Goal: Information Seeking & Learning: Find specific fact

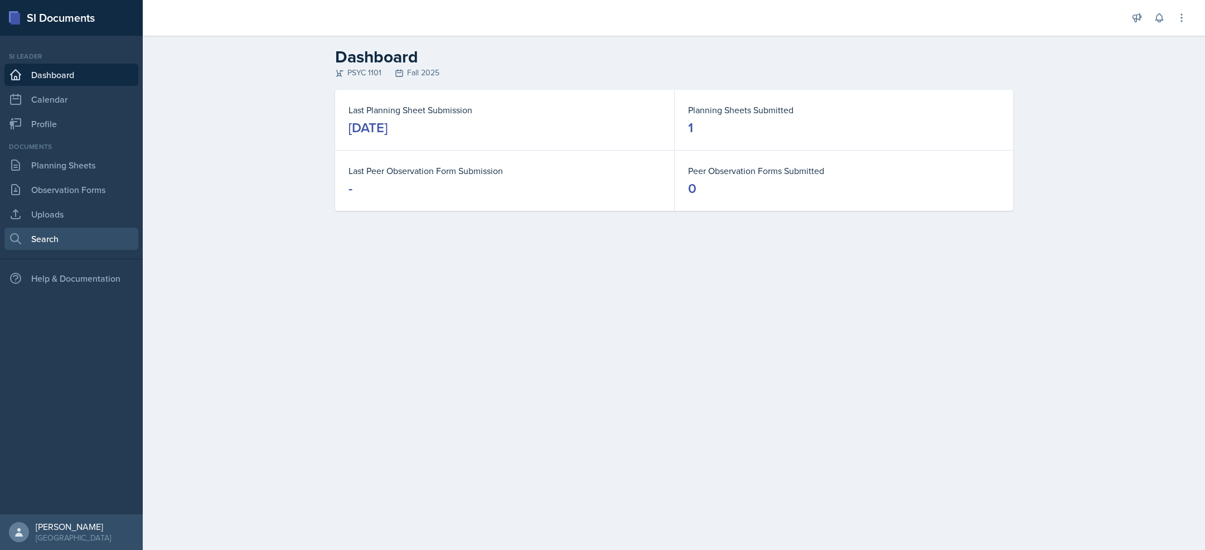
click at [73, 235] on link "Search" at bounding box center [71, 239] width 134 height 22
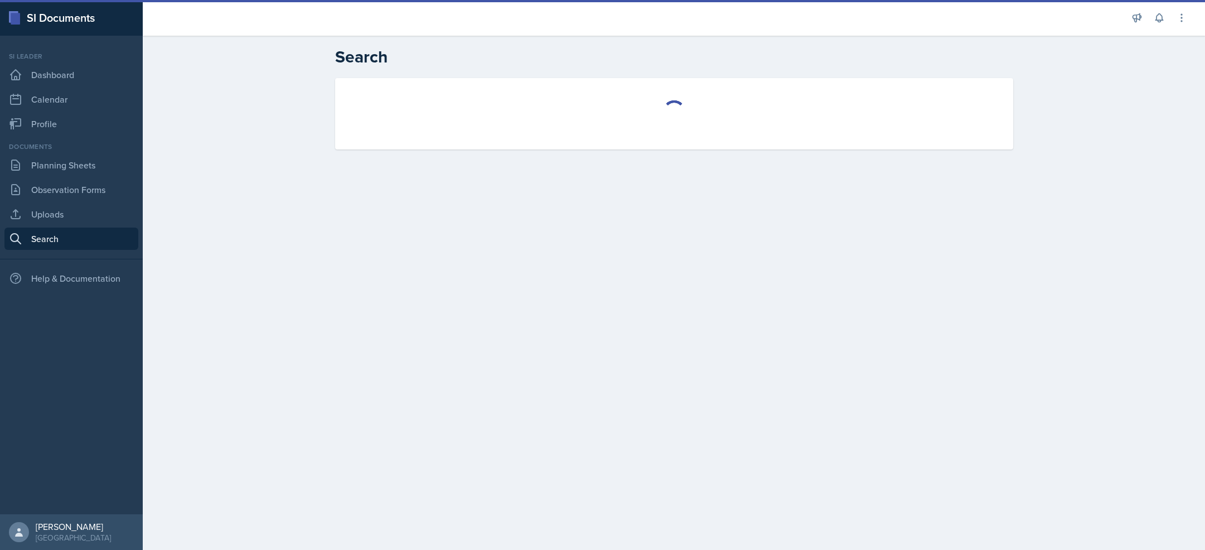
select select "all"
select select "1"
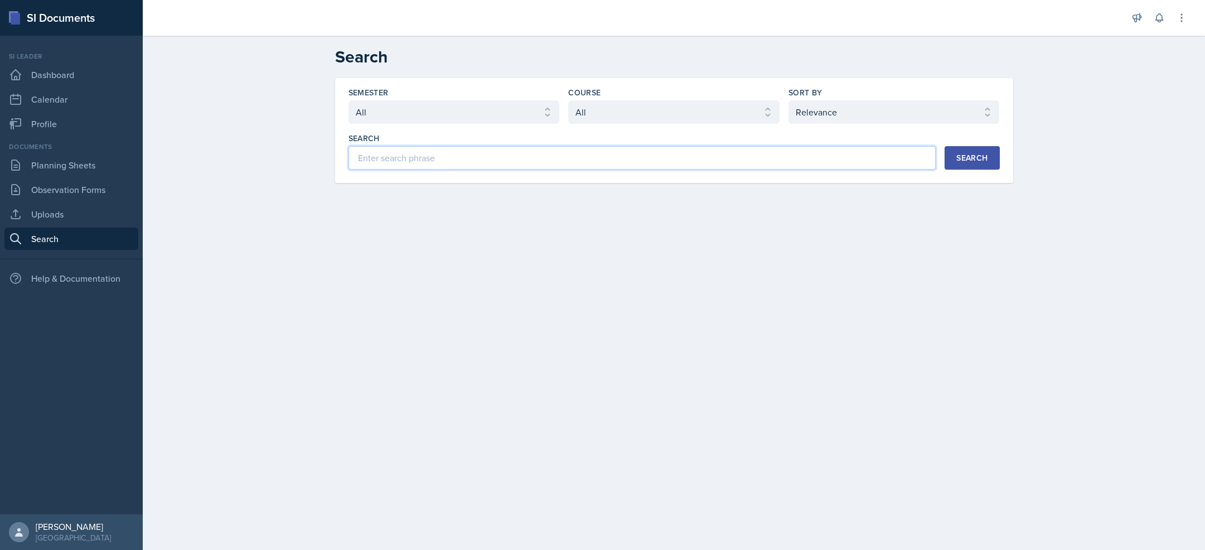
drag, startPoint x: 545, startPoint y: 158, endPoint x: 538, endPoint y: 131, distance: 28.8
click at [545, 158] on input at bounding box center [643, 157] width 588 height 23
click at [534, 123] on select "Select semester All Fall 2025 Summer 2025 Spring 2025 Fall 2024 Summer 2024 Spr…" at bounding box center [454, 111] width 211 height 23
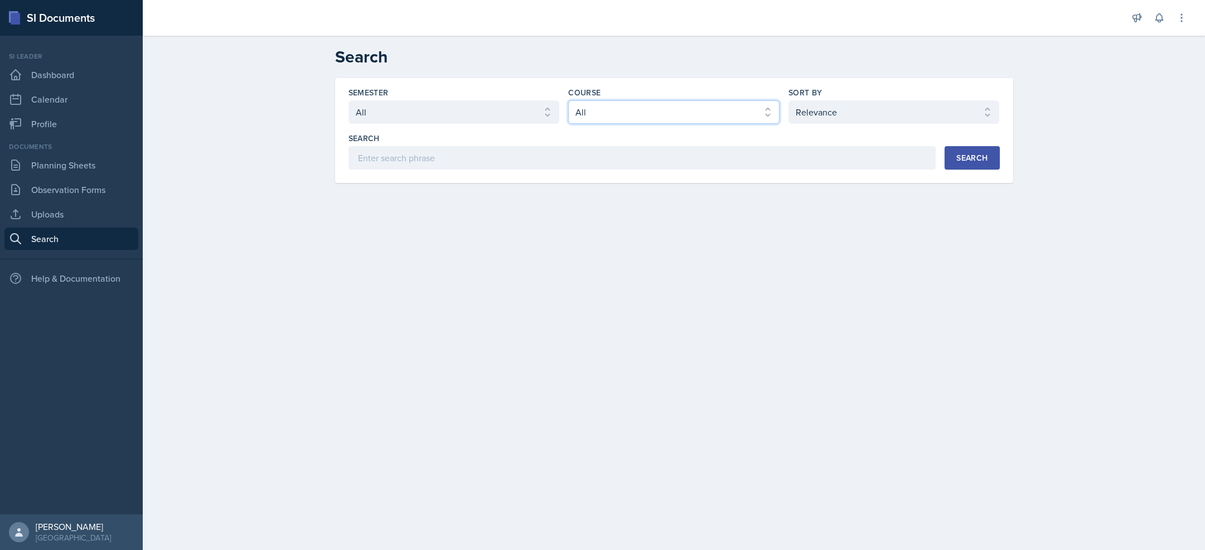
click at [638, 110] on select "Select course All ACCT 2101 ACCT 2102 ACCT 4050 ANTH 1102 ANTH 3301 ARCH 1000 A…" at bounding box center [673, 111] width 211 height 23
select select "93a945cf-eb40-40a1-82f0-d0905c6d75b7"
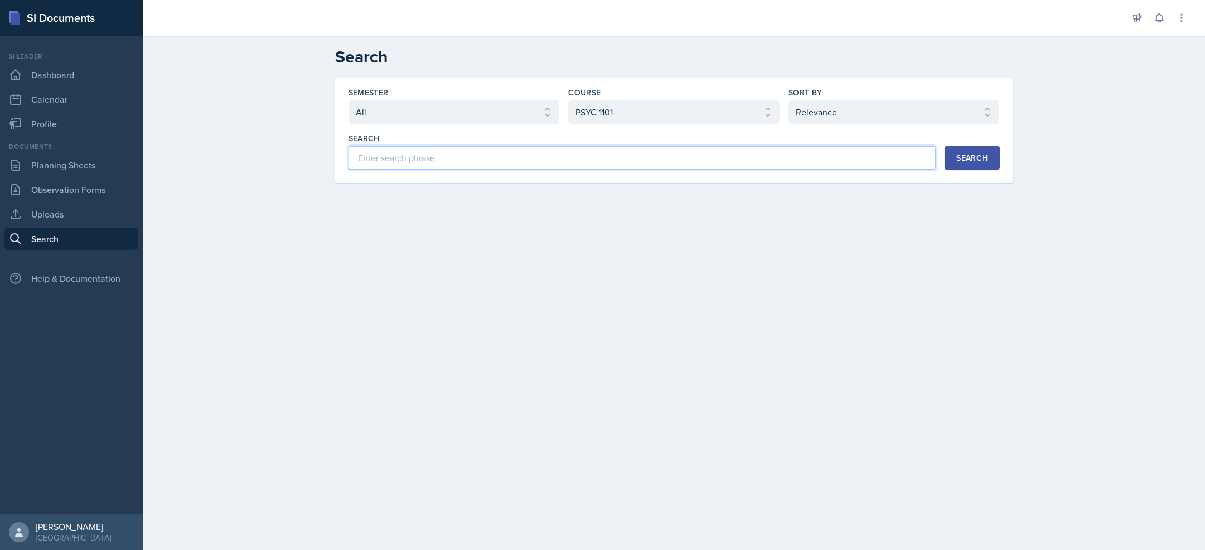
click at [588, 161] on input at bounding box center [643, 157] width 588 height 23
click at [977, 157] on div "Search" at bounding box center [972, 157] width 31 height 9
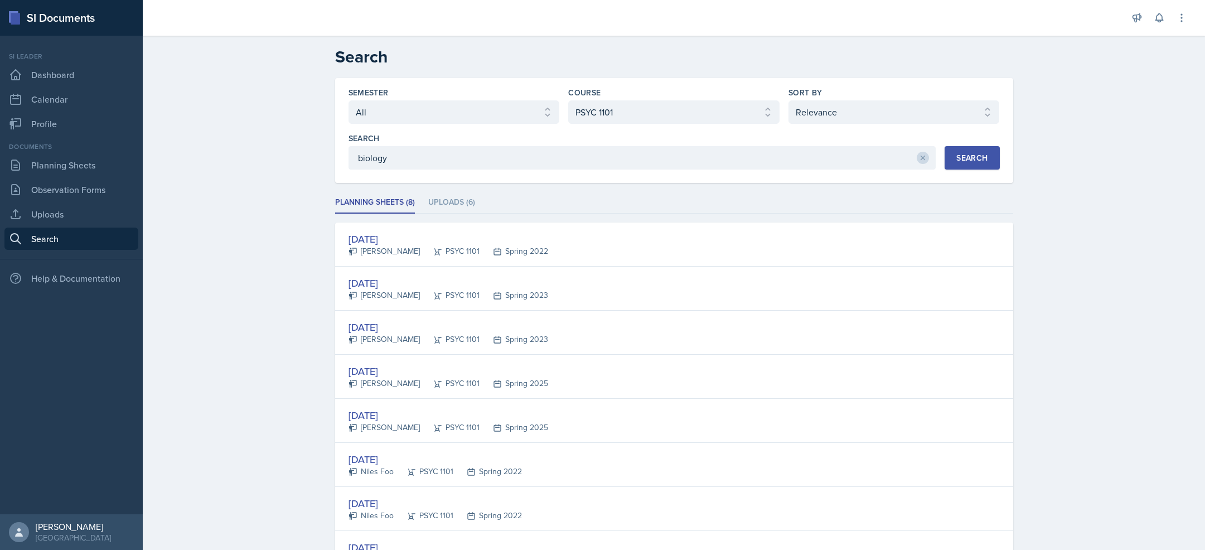
click at [550, 239] on div "[DATE] [PERSON_NAME] PSYC 1101 Spring 2022" at bounding box center [674, 245] width 678 height 44
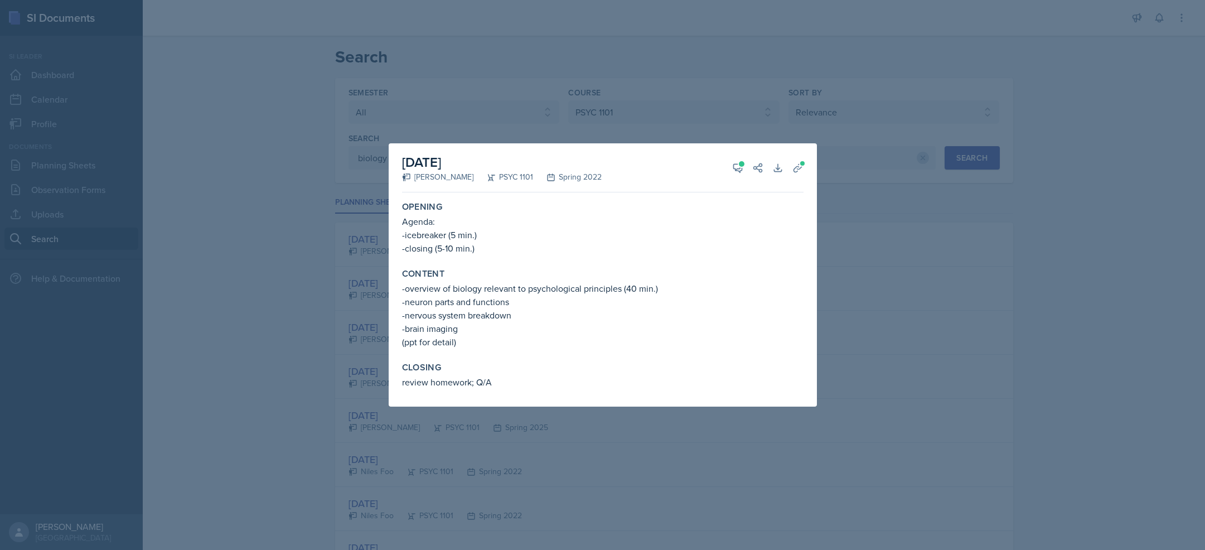
click at [907, 324] on div at bounding box center [602, 275] width 1205 height 550
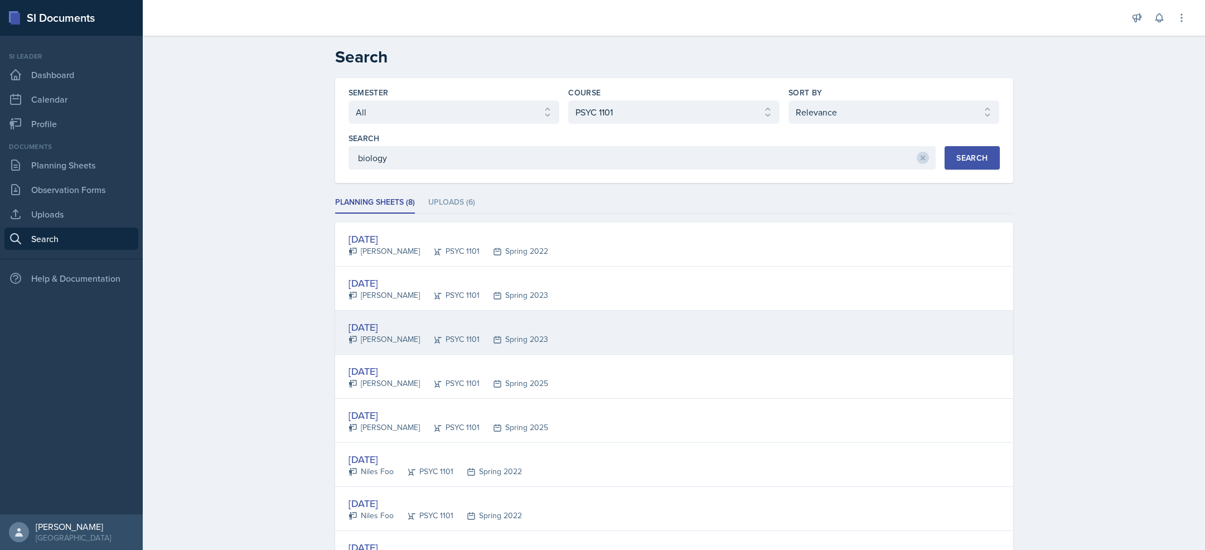
click at [588, 335] on div "[DATE] [PERSON_NAME] PSYC 1101 Spring 2023" at bounding box center [674, 333] width 678 height 44
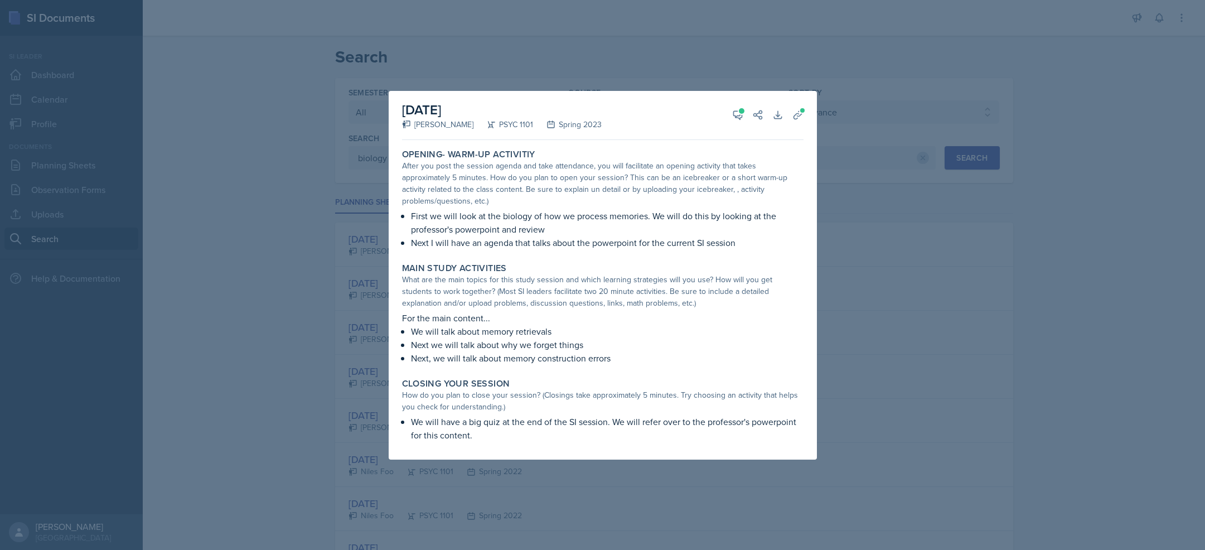
click at [954, 363] on div at bounding box center [602, 275] width 1205 height 550
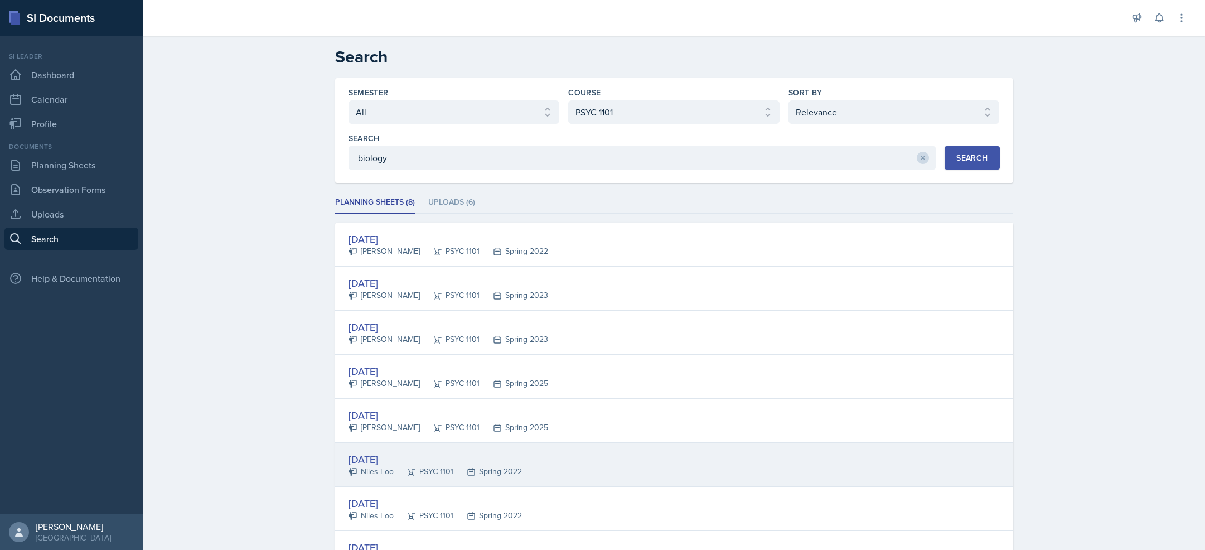
click at [607, 465] on div "[DATE] [PERSON_NAME] PSYC 1101 Spring 2022" at bounding box center [674, 465] width 678 height 44
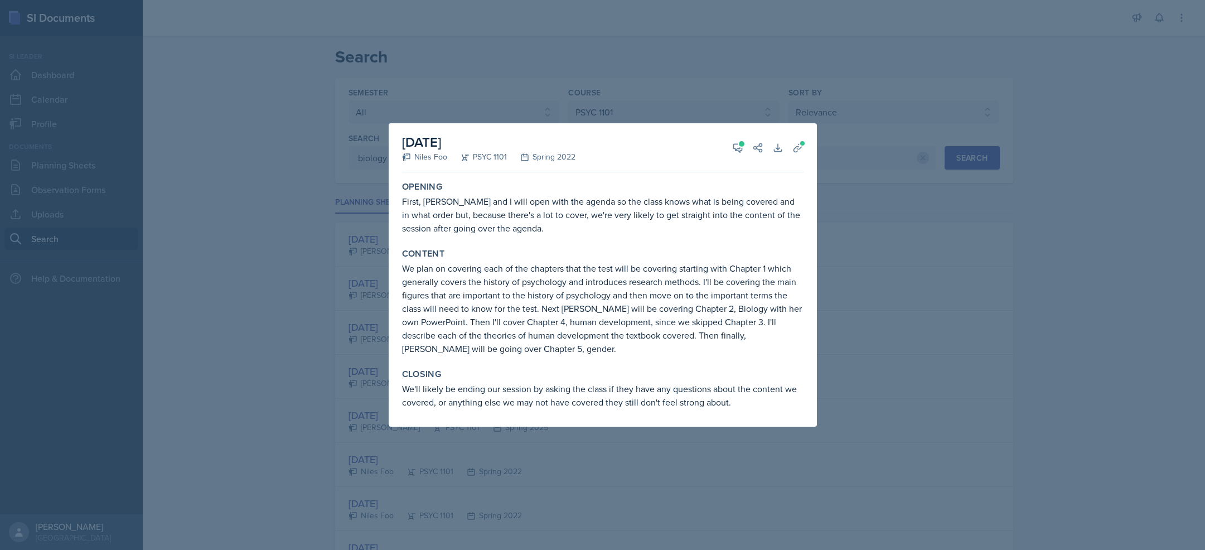
click at [1078, 363] on div at bounding box center [602, 275] width 1205 height 550
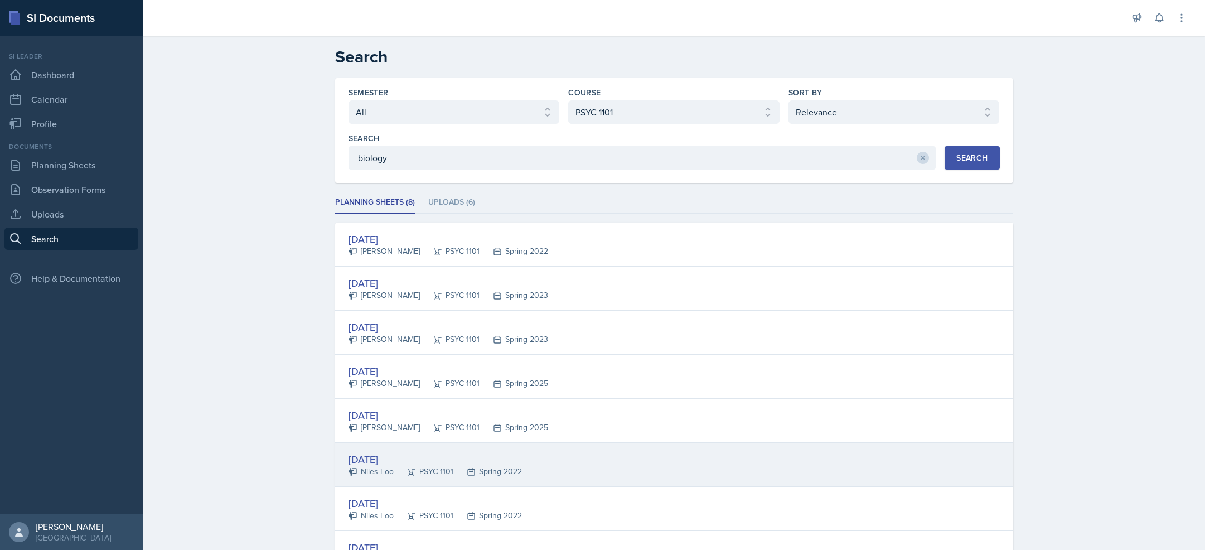
scroll to position [95, 0]
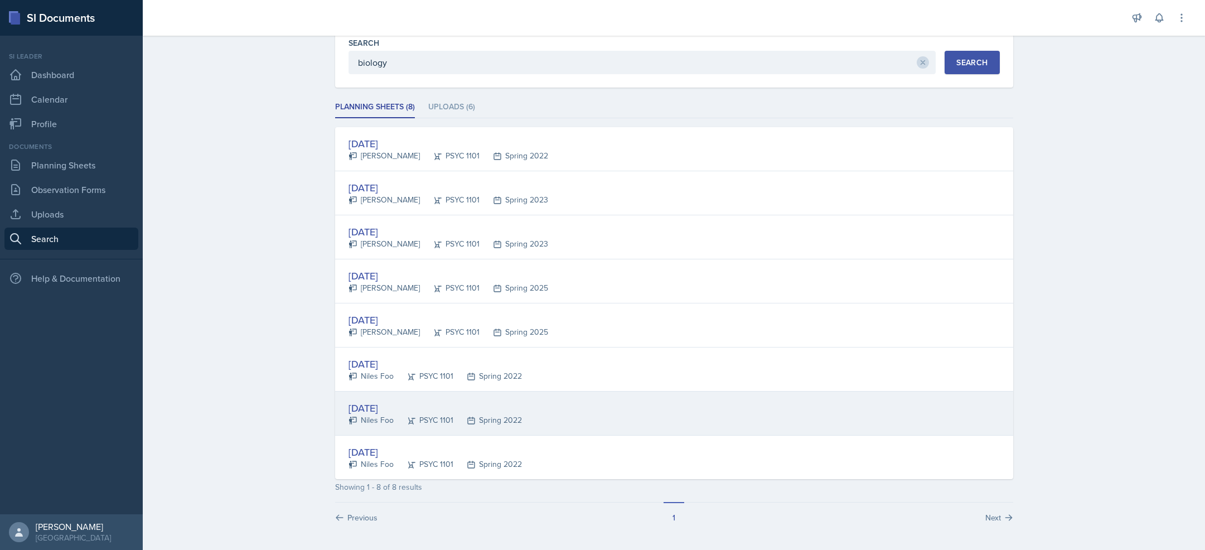
click at [578, 432] on div "[DATE] [PERSON_NAME] PSYC 1101 Spring 2022" at bounding box center [674, 414] width 678 height 44
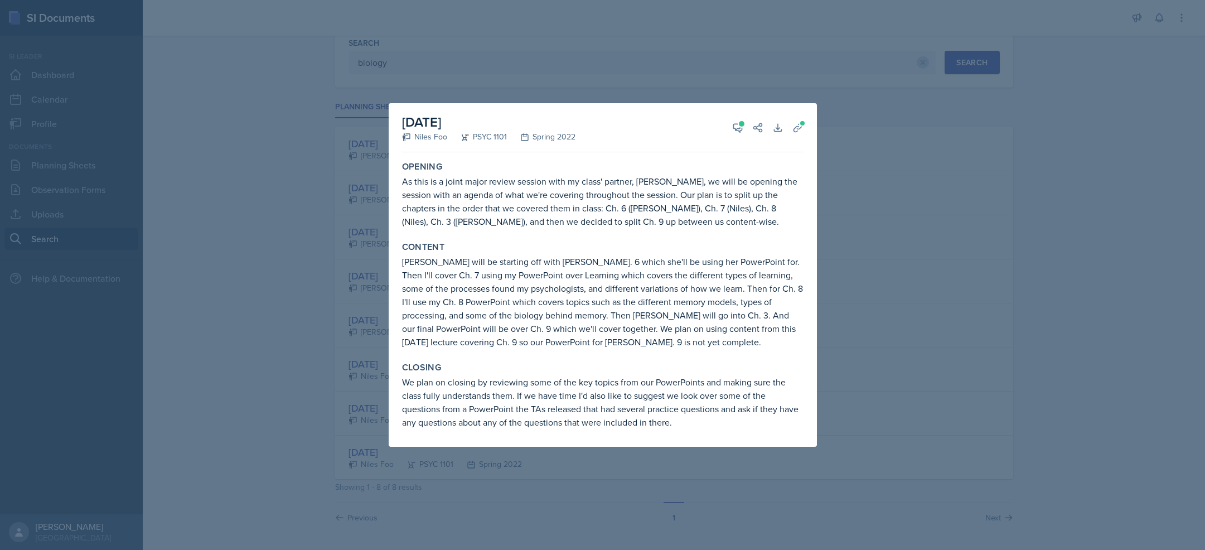
click at [911, 365] on div at bounding box center [602, 275] width 1205 height 550
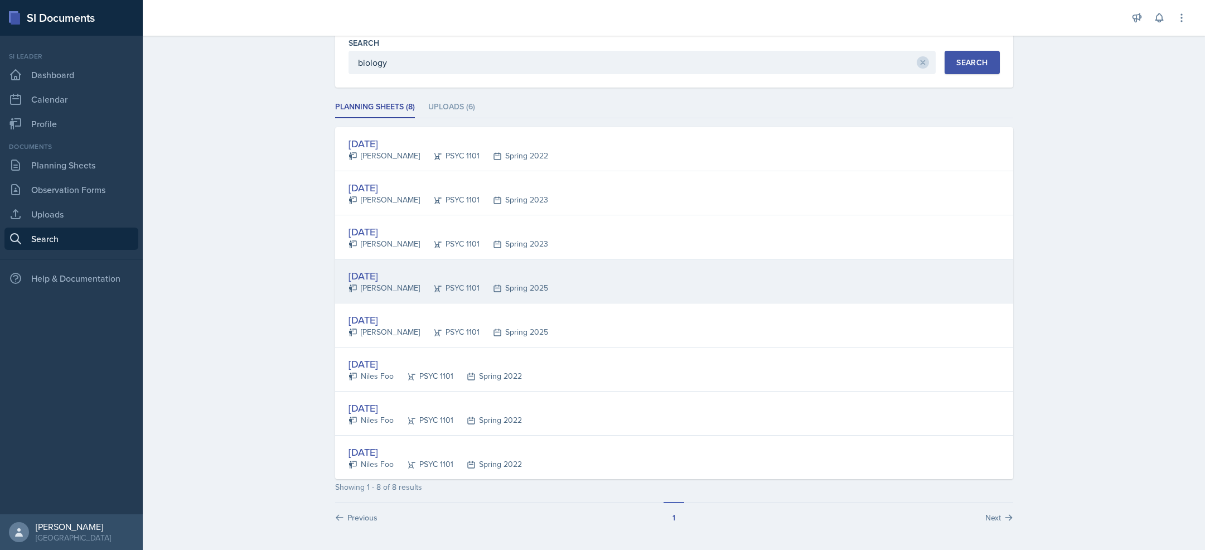
click at [555, 288] on div "[DATE] [PERSON_NAME] PSYC 1101 Spring 2025" at bounding box center [674, 281] width 678 height 44
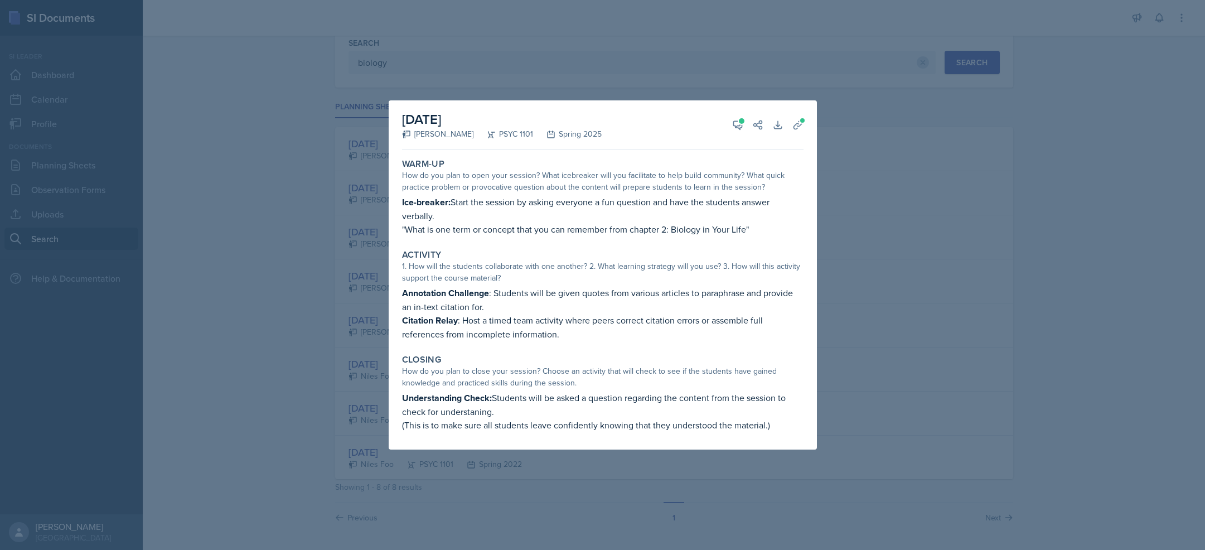
click at [881, 395] on div at bounding box center [602, 275] width 1205 height 550
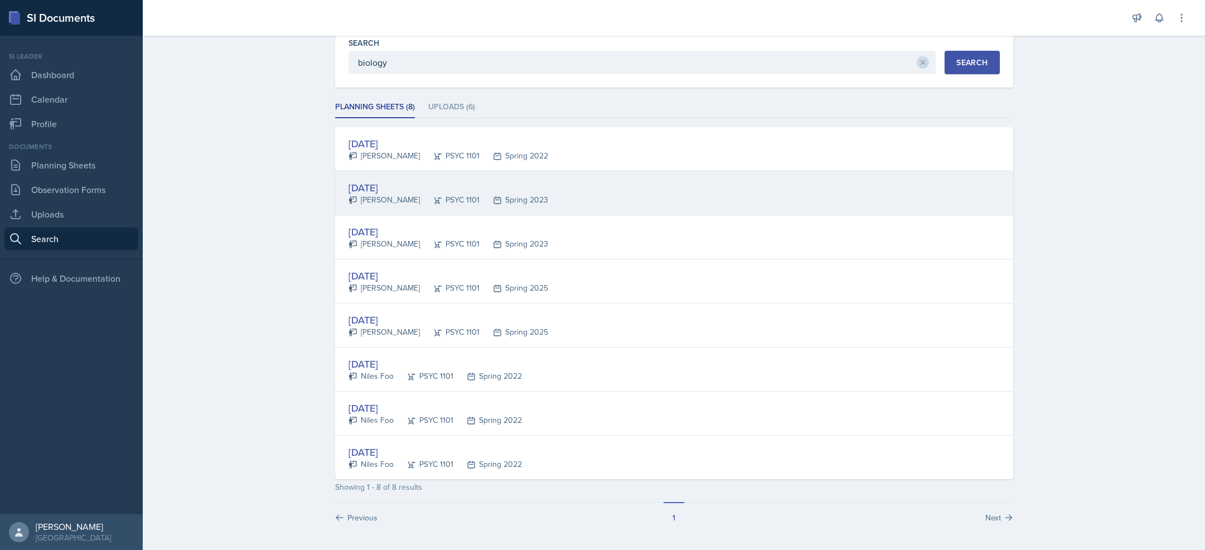
click at [619, 192] on div "[DATE] [PERSON_NAME] PSYC 1101 Spring 2023" at bounding box center [674, 193] width 678 height 44
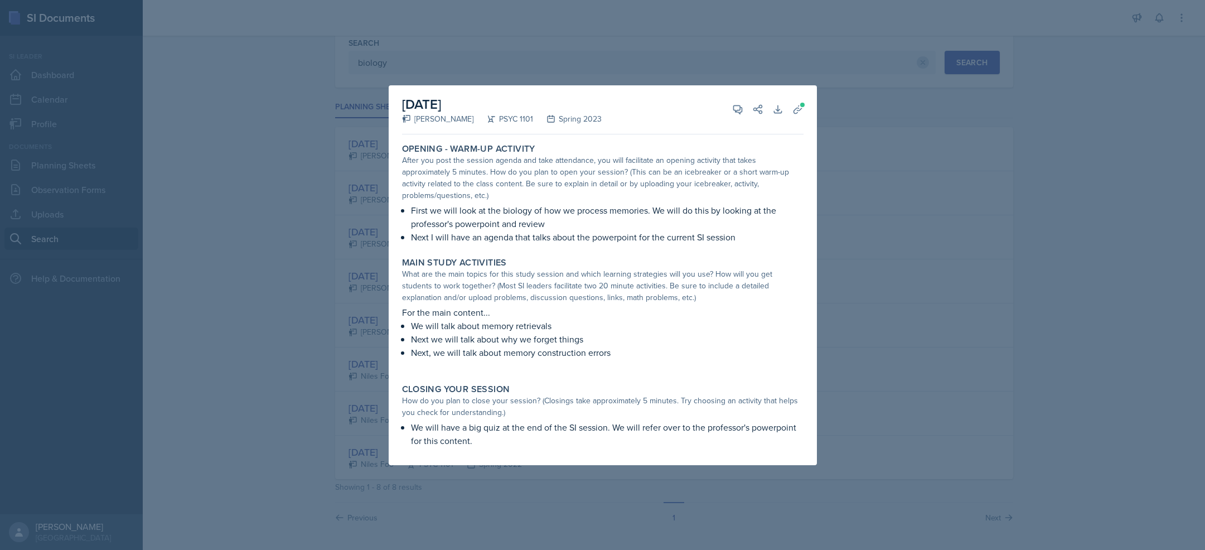
click at [899, 361] on div at bounding box center [602, 275] width 1205 height 550
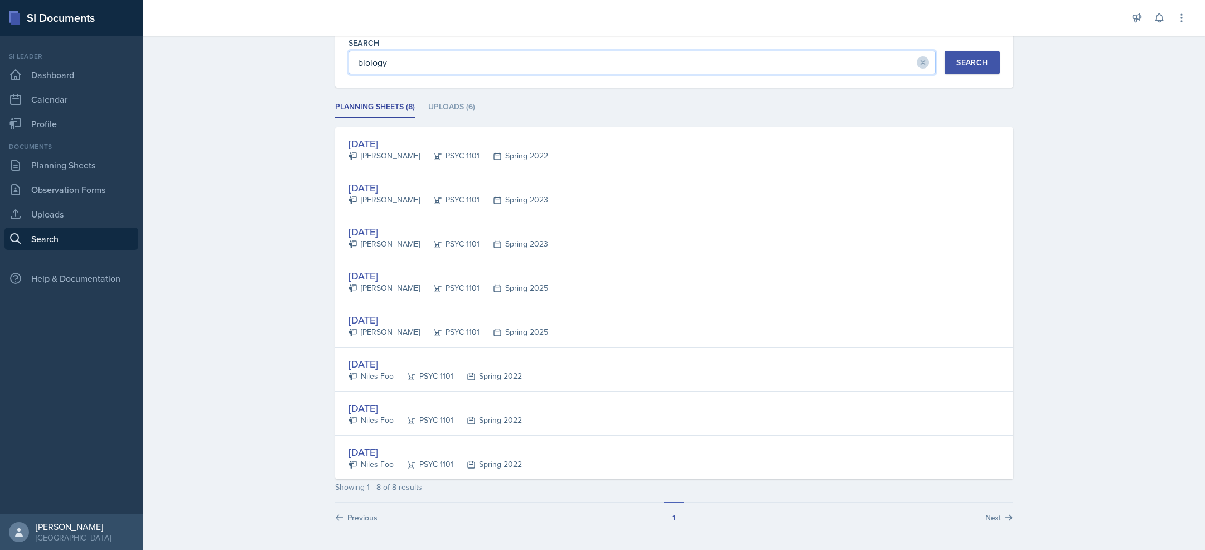
click at [405, 59] on input "biology" at bounding box center [643, 62] width 588 height 23
click at [957, 61] on div "Search" at bounding box center [972, 62] width 31 height 9
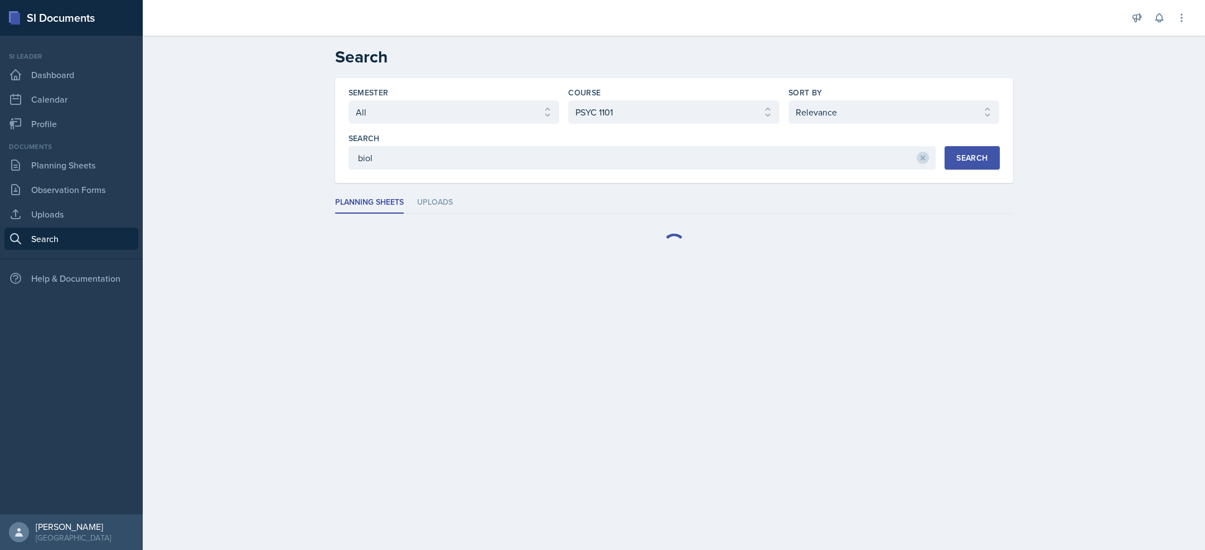
scroll to position [0, 0]
click at [606, 239] on div "[DATE] [PERSON_NAME] PSYC 1101 Spring 2022" at bounding box center [674, 245] width 678 height 44
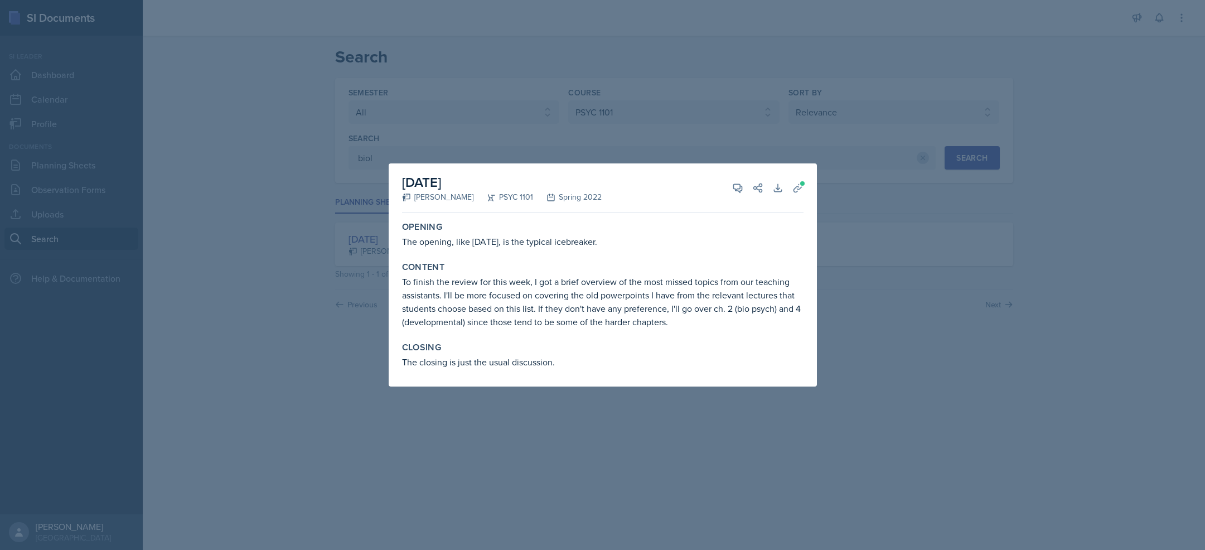
click at [898, 279] on div at bounding box center [602, 275] width 1205 height 550
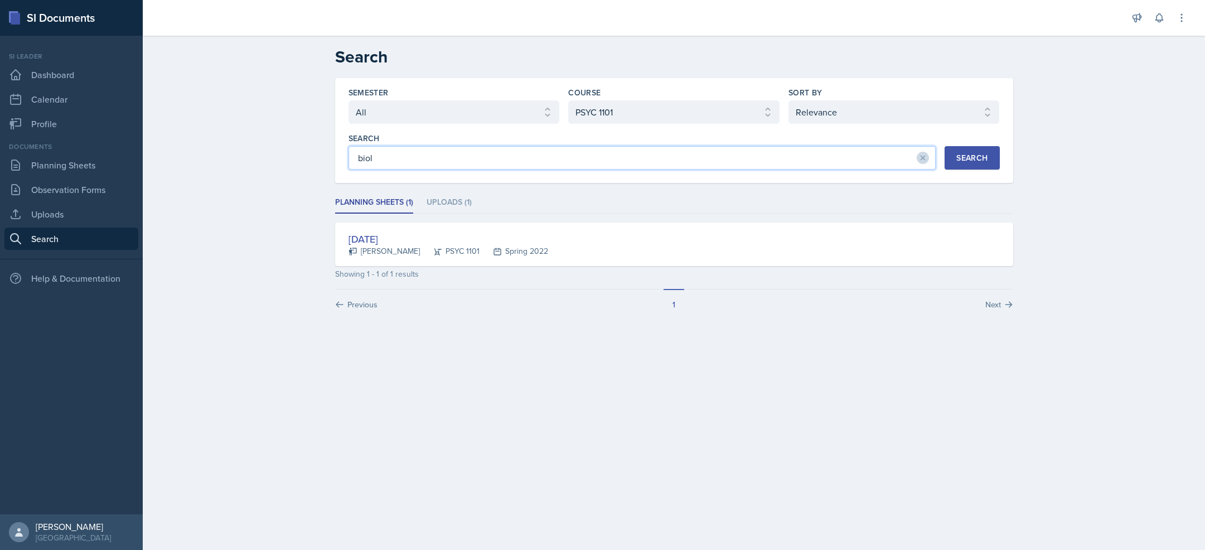
click at [500, 163] on input "biol" at bounding box center [643, 157] width 588 height 23
type input "bio"
click at [964, 160] on div "Search" at bounding box center [972, 157] width 31 height 9
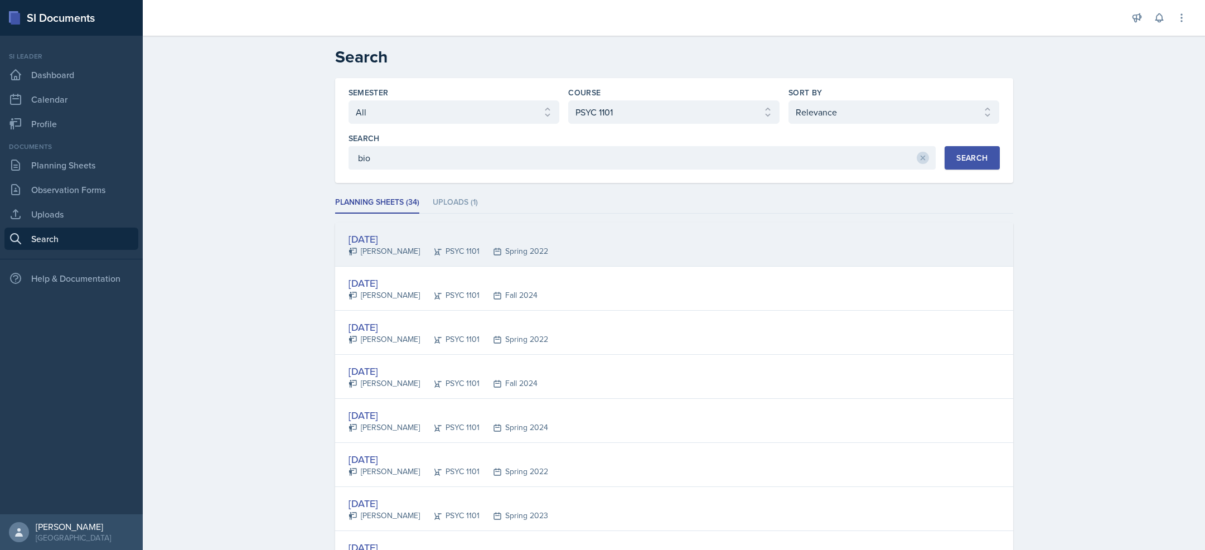
click at [481, 229] on div "[DATE] [PERSON_NAME] PSYC 1101 Spring 2022" at bounding box center [674, 245] width 678 height 44
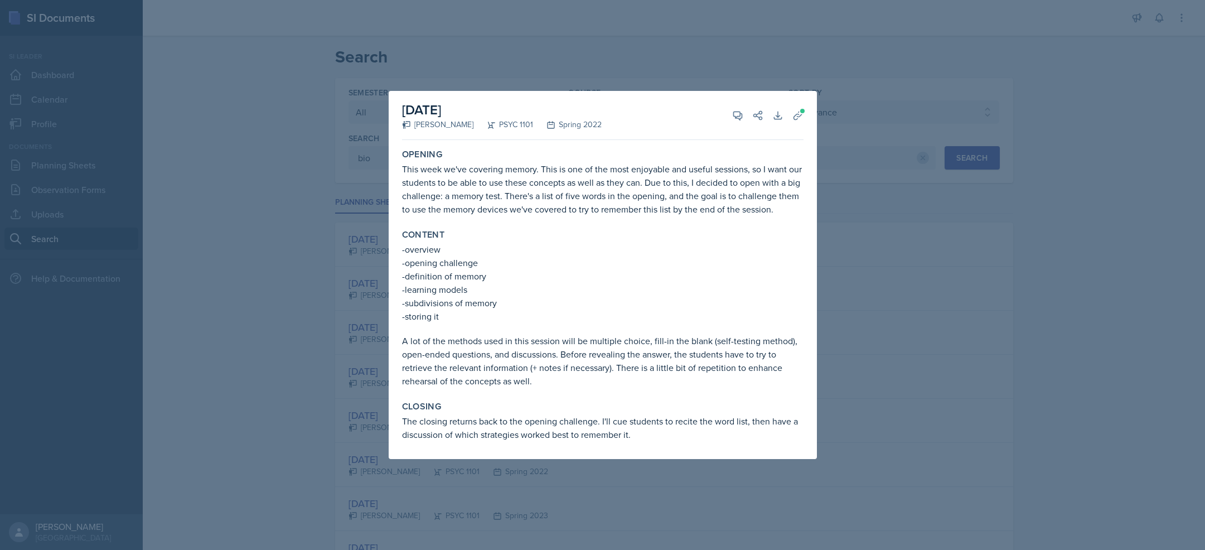
click at [935, 269] on div at bounding box center [602, 275] width 1205 height 550
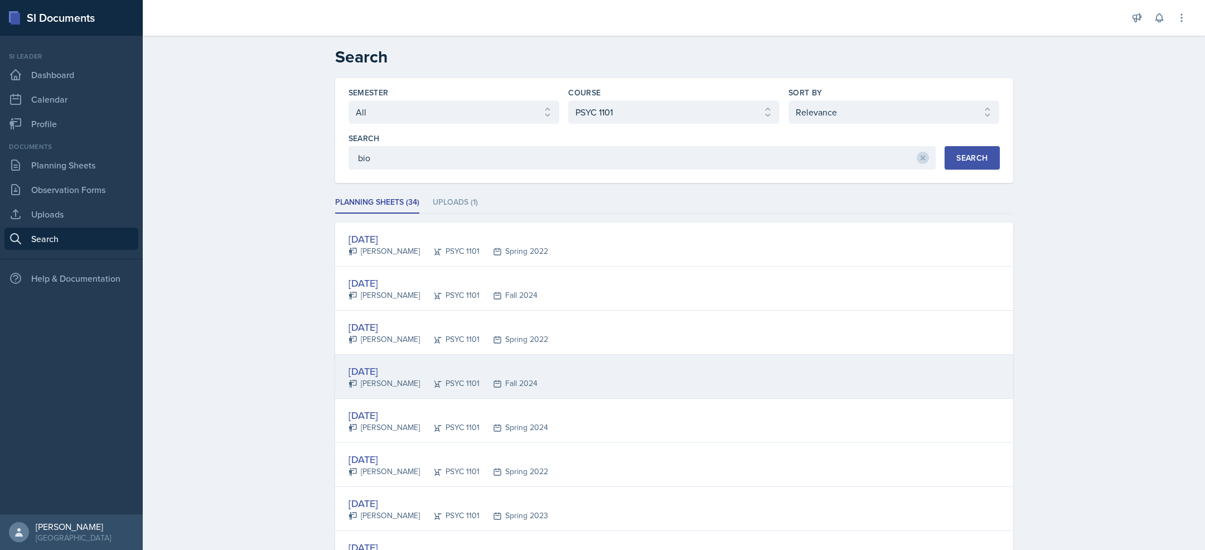
click at [629, 383] on div "[DATE] [PERSON_NAME] PSYC 1101 Fall 2024" at bounding box center [674, 377] width 678 height 44
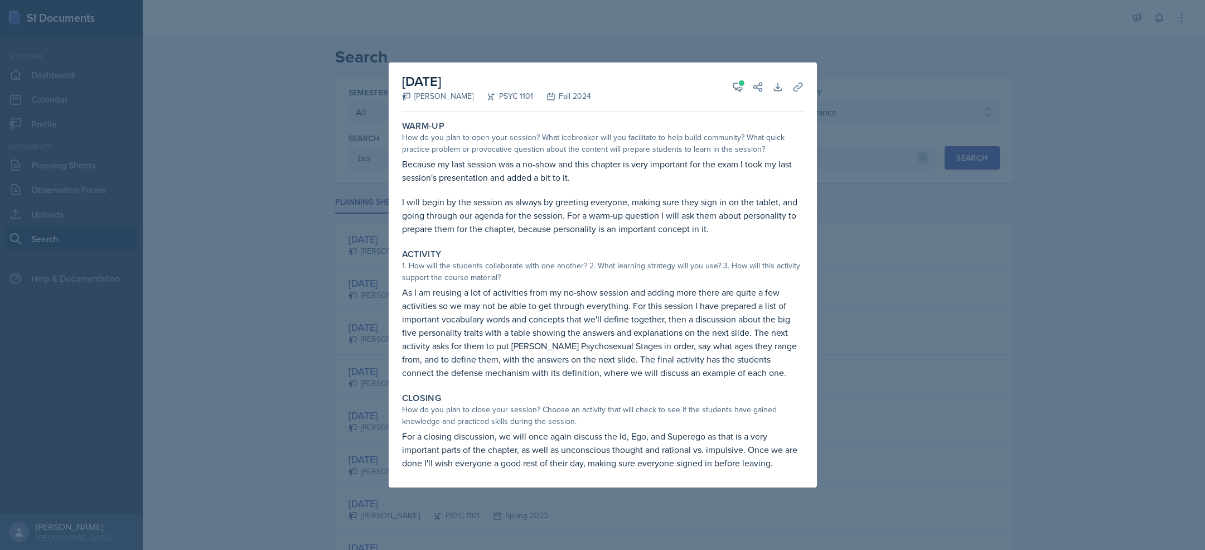
click at [1003, 295] on div at bounding box center [602, 275] width 1205 height 550
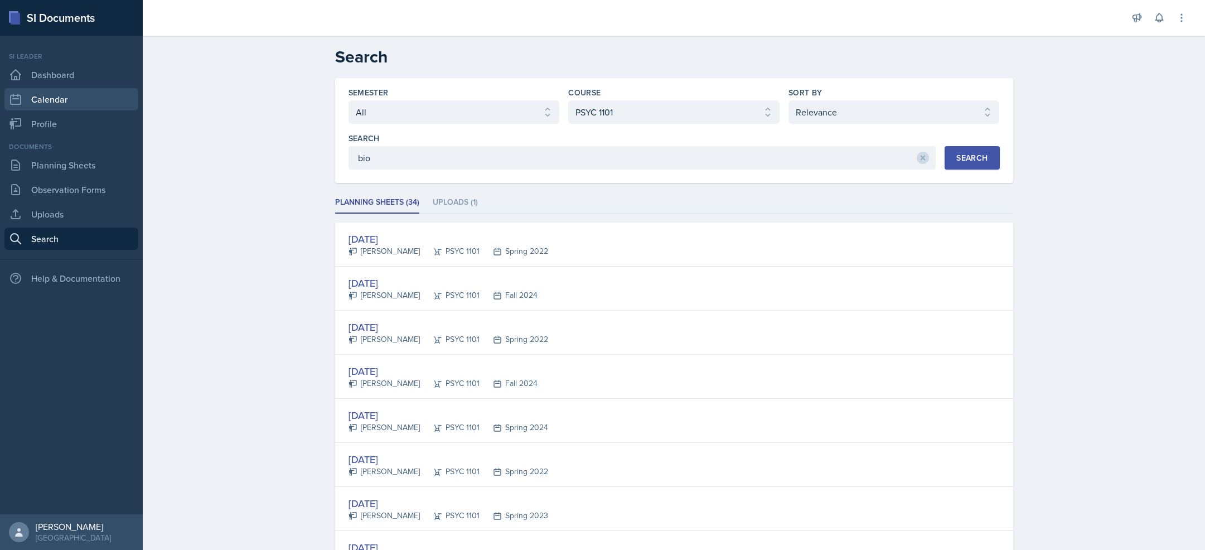
click at [85, 94] on link "Calendar" at bounding box center [71, 99] width 134 height 22
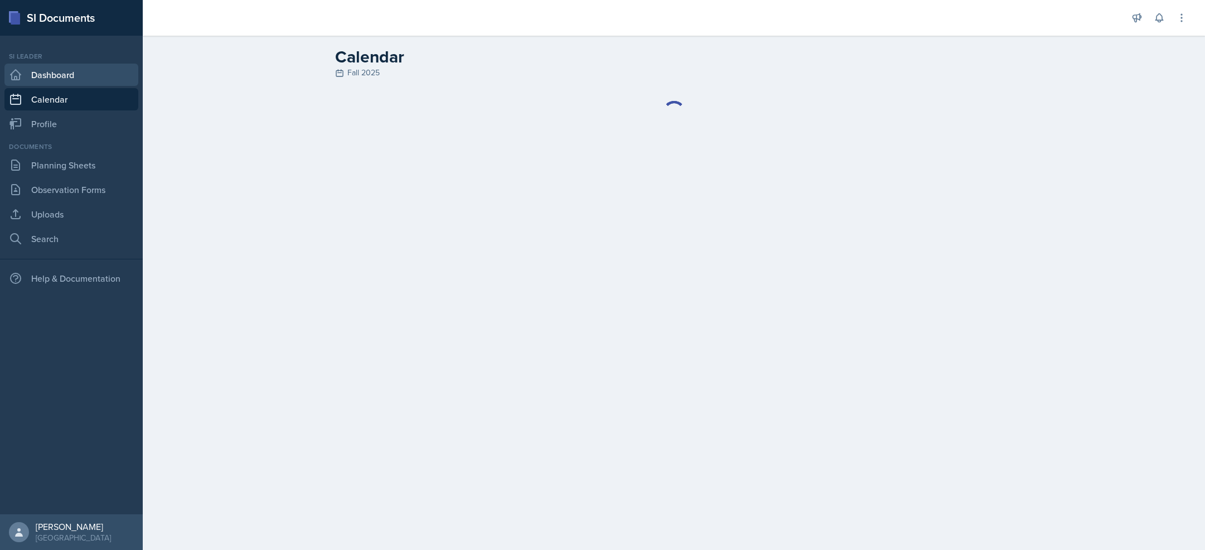
click at [83, 81] on link "Dashboard" at bounding box center [71, 75] width 134 height 22
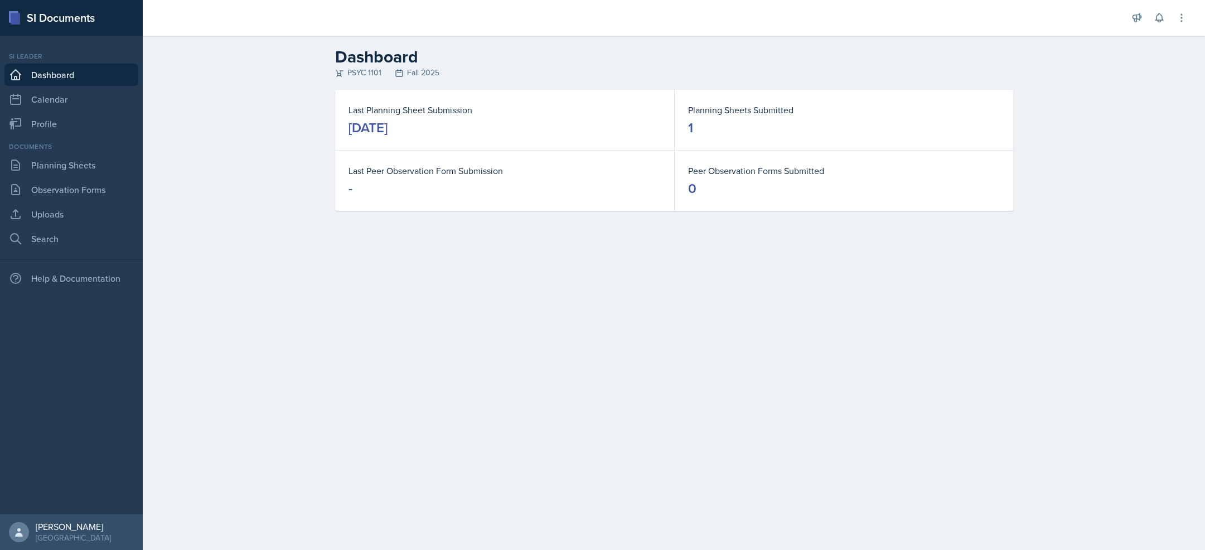
drag, startPoint x: 389, startPoint y: 116, endPoint x: 392, endPoint y: 124, distance: 8.8
click at [389, 116] on dt "Last Planning Sheet Submission" at bounding box center [505, 109] width 312 height 13
click at [91, 177] on div "Documents Planning Sheets Observation Forms Uploads Search" at bounding box center [71, 196] width 134 height 108
click at [91, 167] on link "Planning Sheets" at bounding box center [71, 165] width 134 height 22
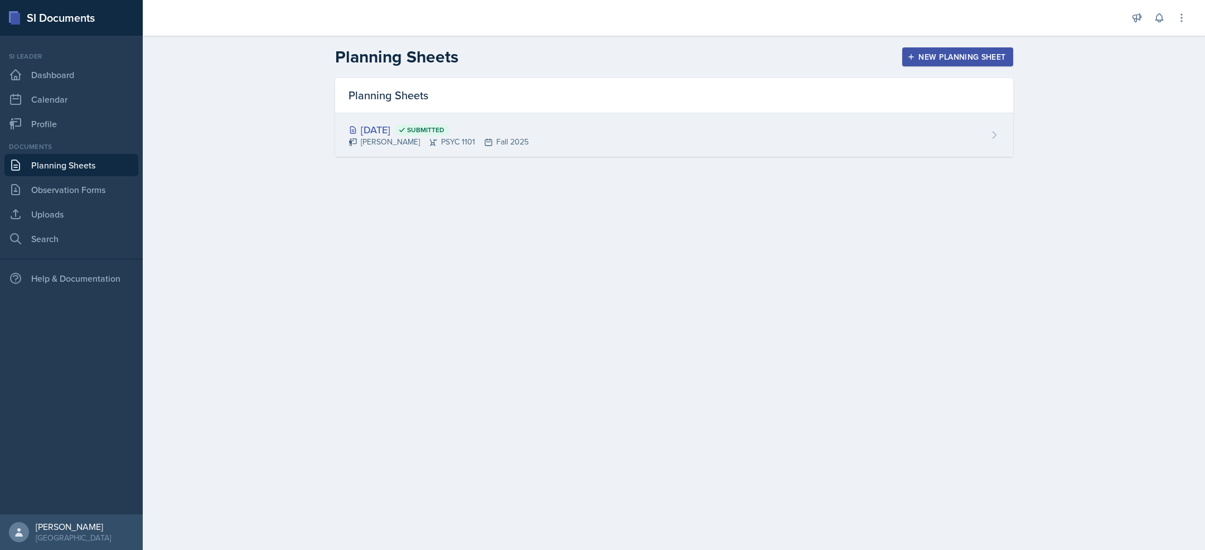
click at [432, 127] on div "[DATE] Submitted" at bounding box center [439, 129] width 180 height 15
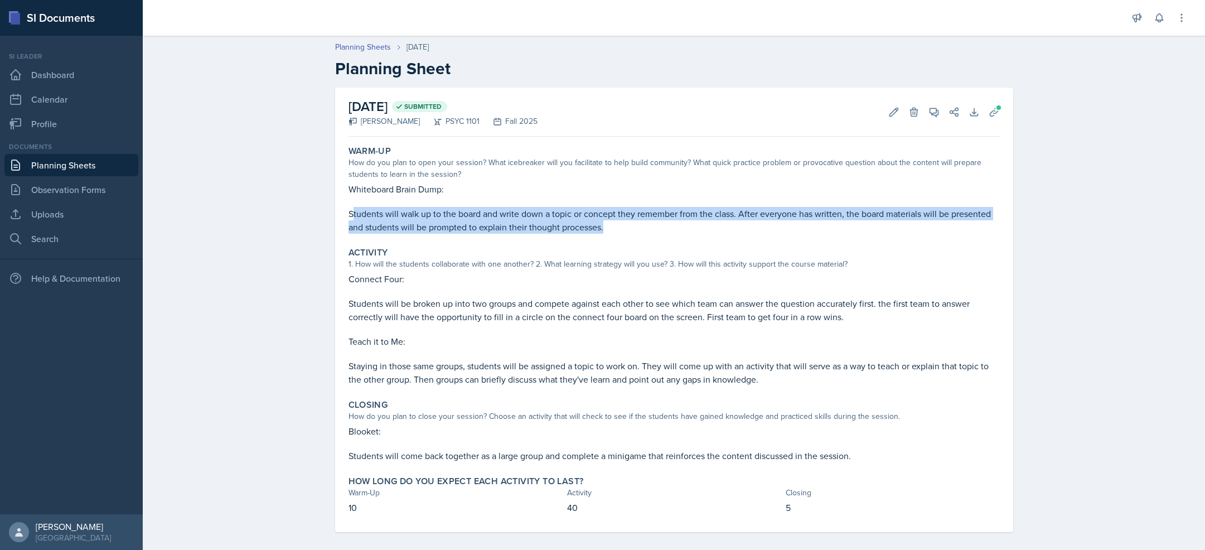
drag, startPoint x: 347, startPoint y: 211, endPoint x: 605, endPoint y: 228, distance: 258.8
click at [605, 228] on p "Students will walk up to the board and write down a topic or concept they remem…" at bounding box center [675, 220] width 652 height 27
copy p "tudents will walk up to the board and write down a topic or concept they rememb…"
